Goal: Find specific page/section: Find specific page/section

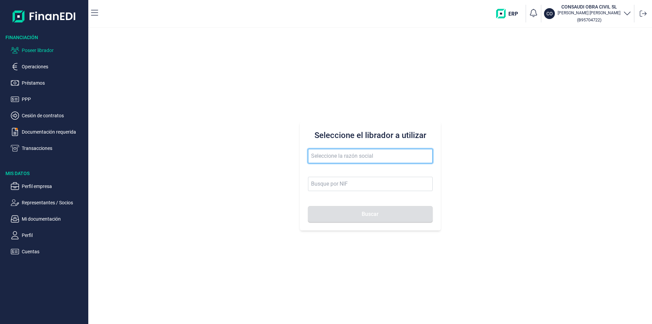
click at [320, 154] on input "text" at bounding box center [370, 156] width 125 height 14
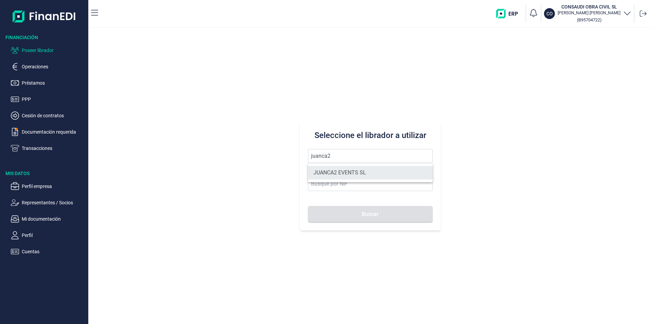
click at [332, 171] on li "JUANCA2 EVENTS SL" at bounding box center [370, 173] width 125 height 14
type input "JUANCA2 EVENTS SL"
type input "B90421199"
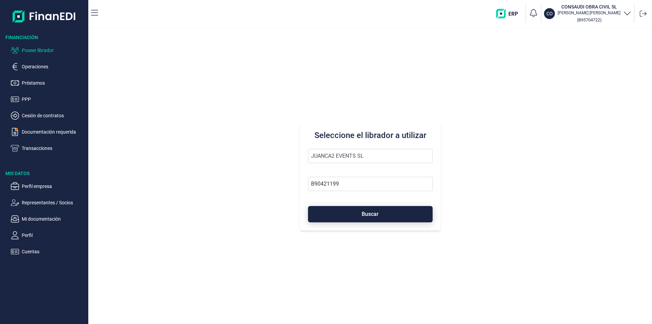
click at [368, 210] on button "Buscar" at bounding box center [370, 214] width 125 height 16
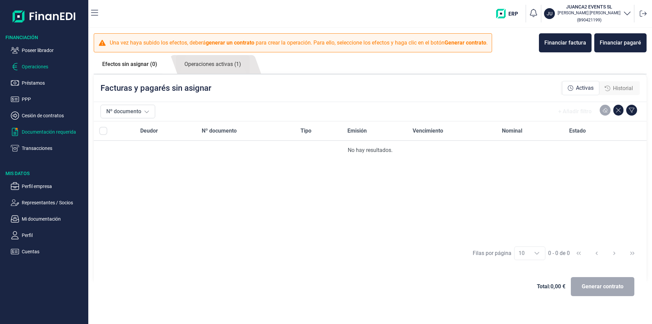
click at [45, 134] on p "Documentación requerida" at bounding box center [54, 132] width 64 height 8
